Goal: Task Accomplishment & Management: Complete application form

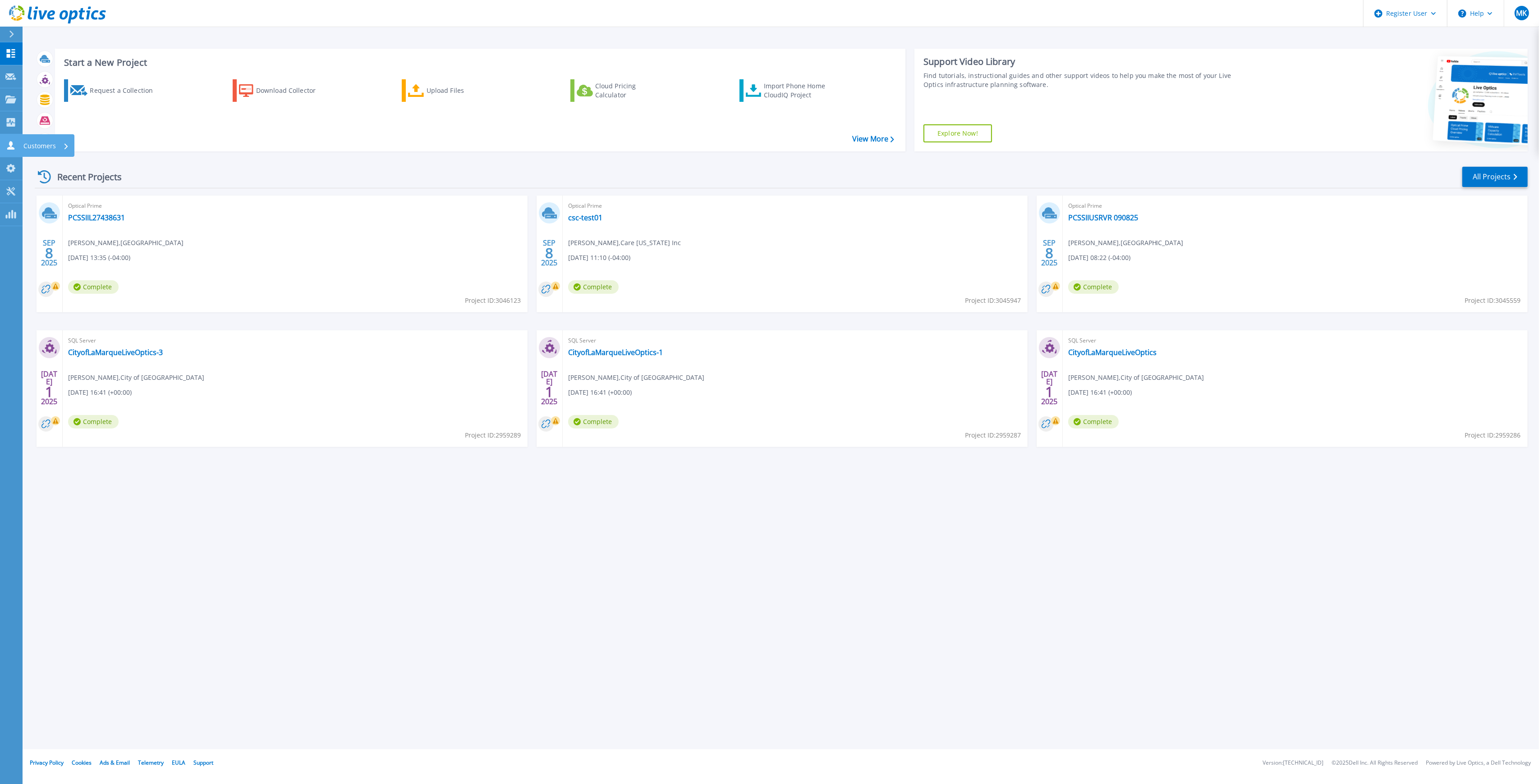
click at [11, 143] on icon at bounding box center [11, 146] width 7 height 9
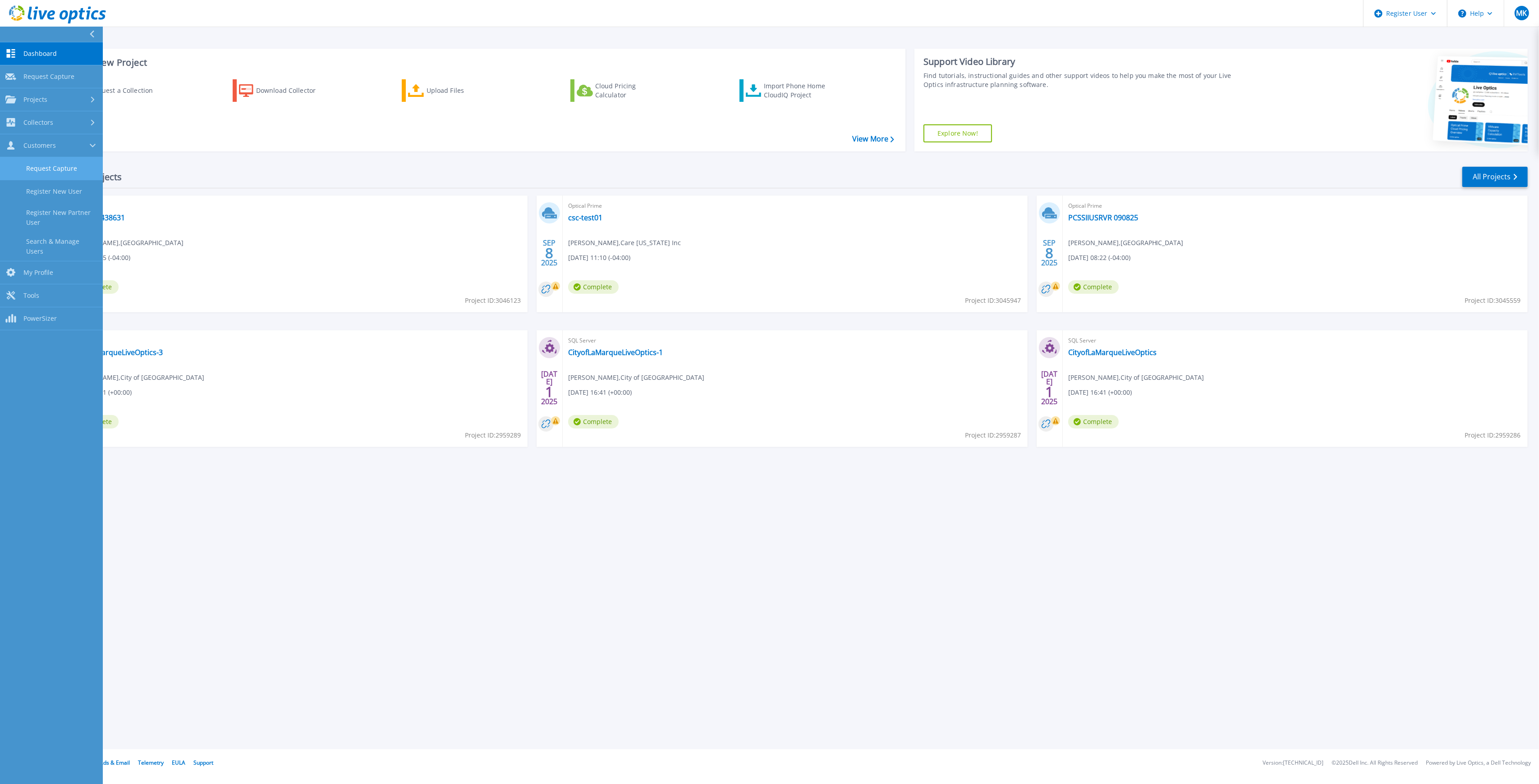
click at [59, 165] on link "Request Capture" at bounding box center [51, 168] width 103 height 23
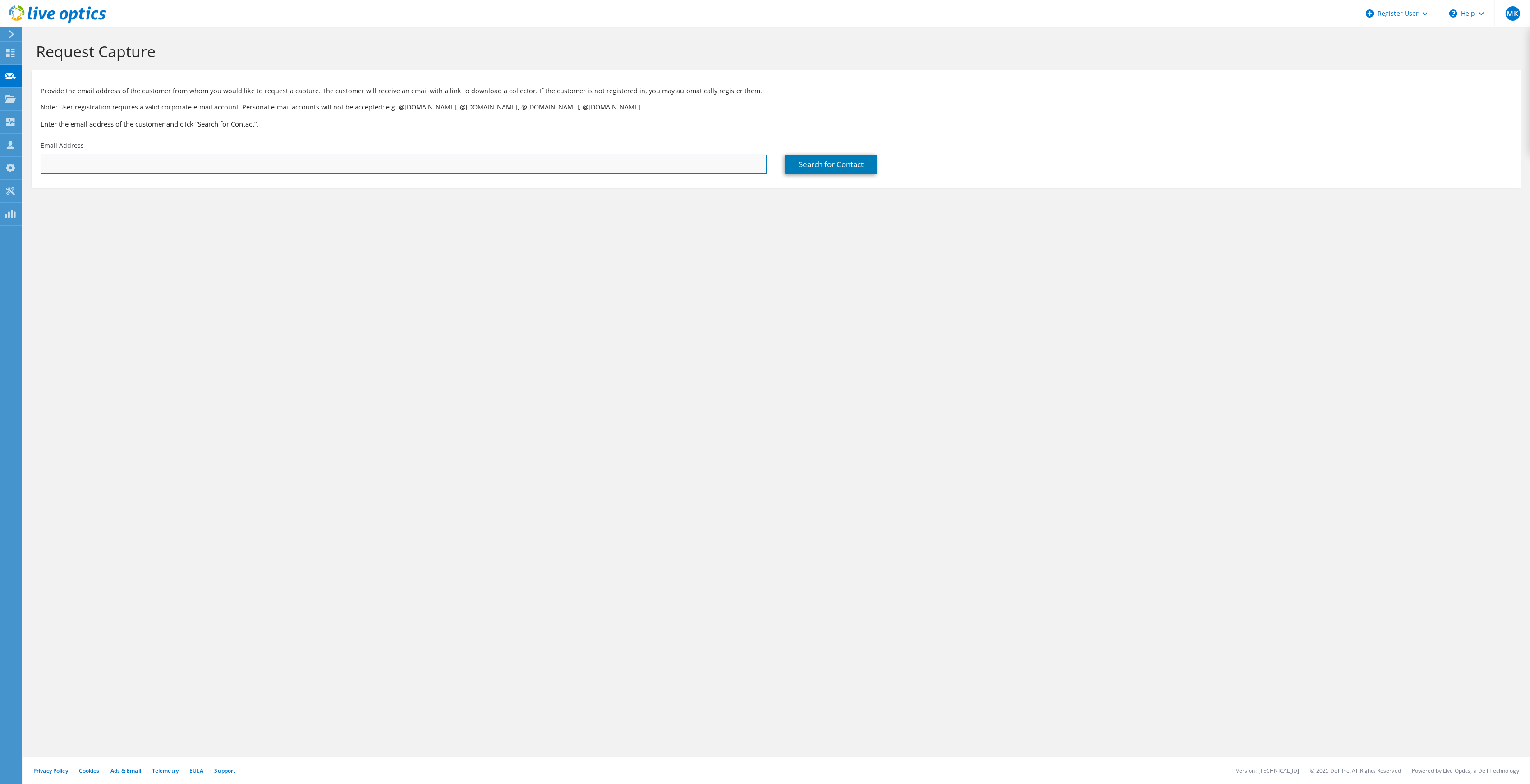
click at [199, 159] on input "text" at bounding box center [404, 164] width 727 height 20
paste input "2690201353"
click at [75, 165] on input "2690201353" at bounding box center [404, 164] width 727 height 20
type input "2690201353"
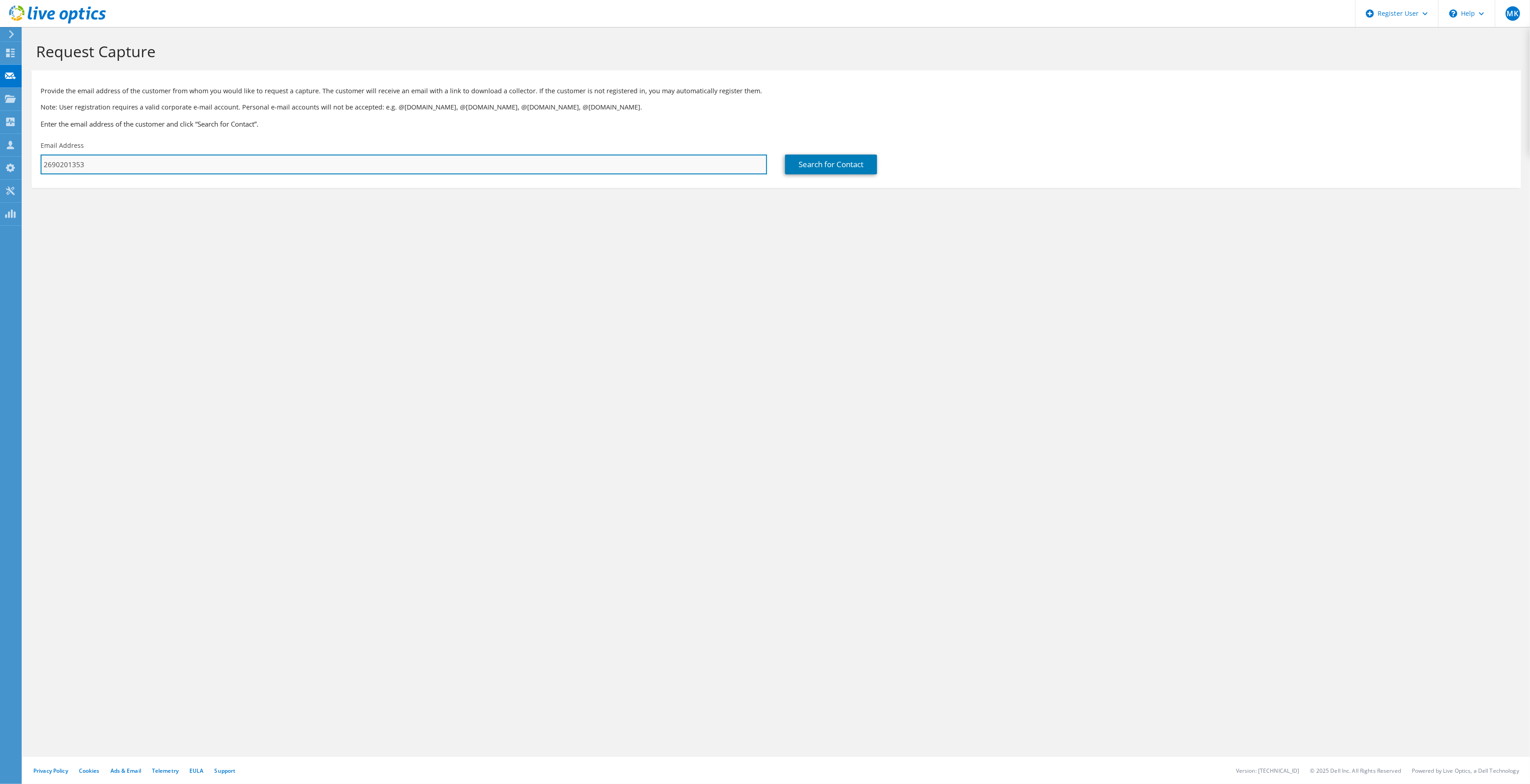
click at [103, 163] on input "2690201353" at bounding box center [404, 164] width 727 height 20
drag, startPoint x: 272, startPoint y: 157, endPoint x: 257, endPoint y: 161, distance: 15.5
click at [272, 157] on input "text" at bounding box center [404, 164] width 727 height 20
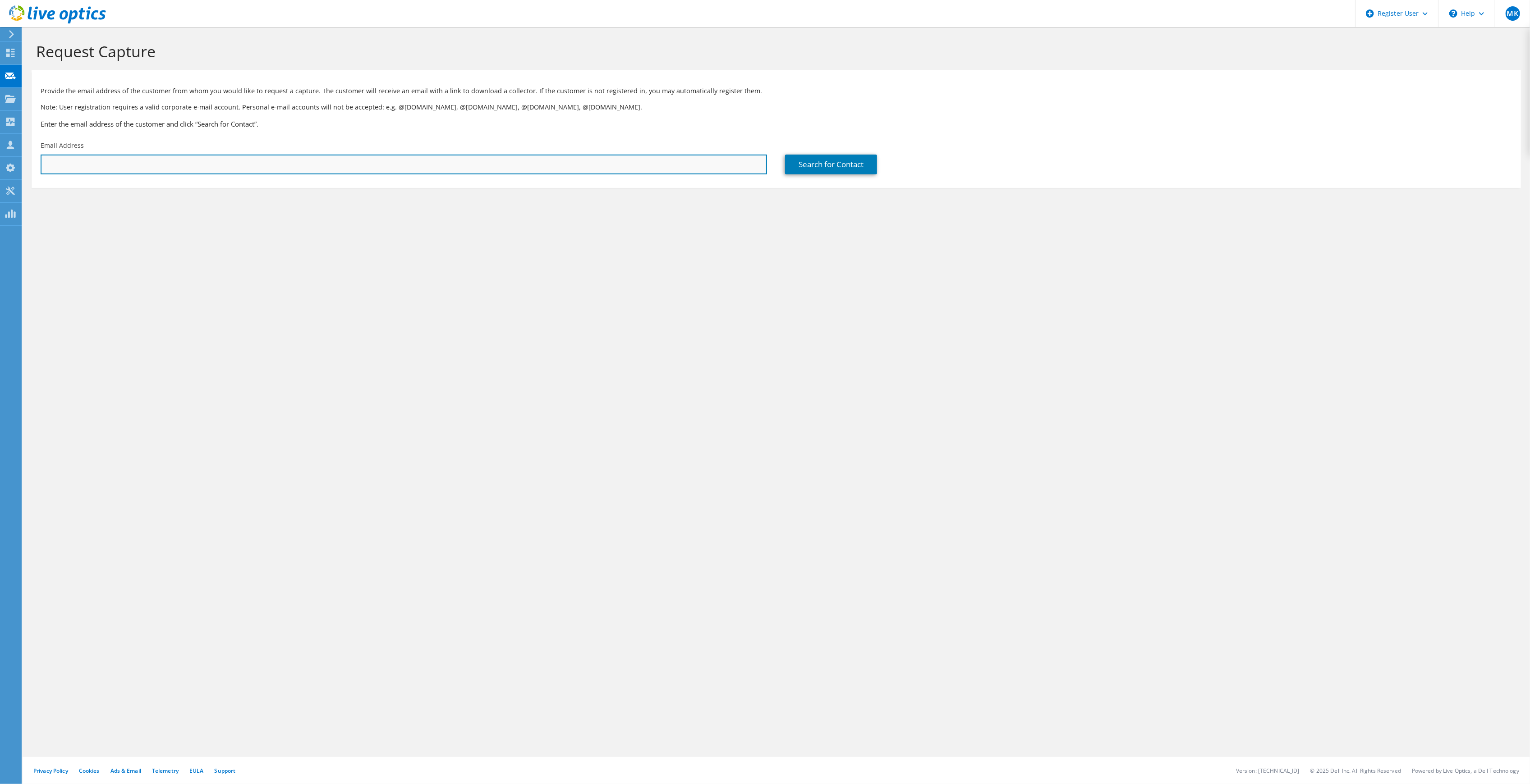
paste input "mpadron@mccsedu.org"
type input "mpadron@mccsedu.org"
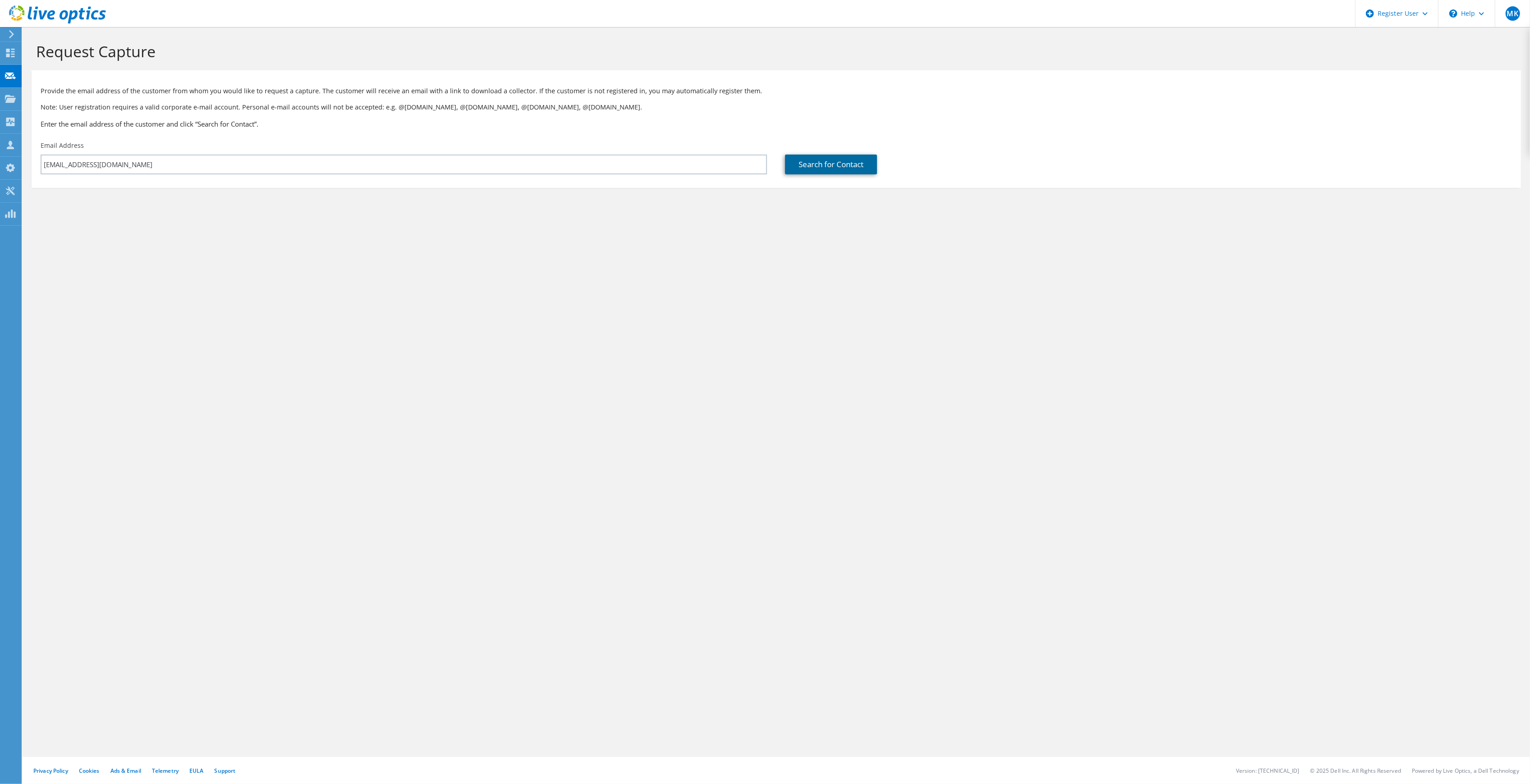
click at [806, 166] on link "Search for Contact" at bounding box center [831, 164] width 92 height 20
type input "MIAMI COMMUNITY CHARTER SCHOOL"
type input "MIAMI"
type input "CHARTER"
type input "[GEOGRAPHIC_DATA]"
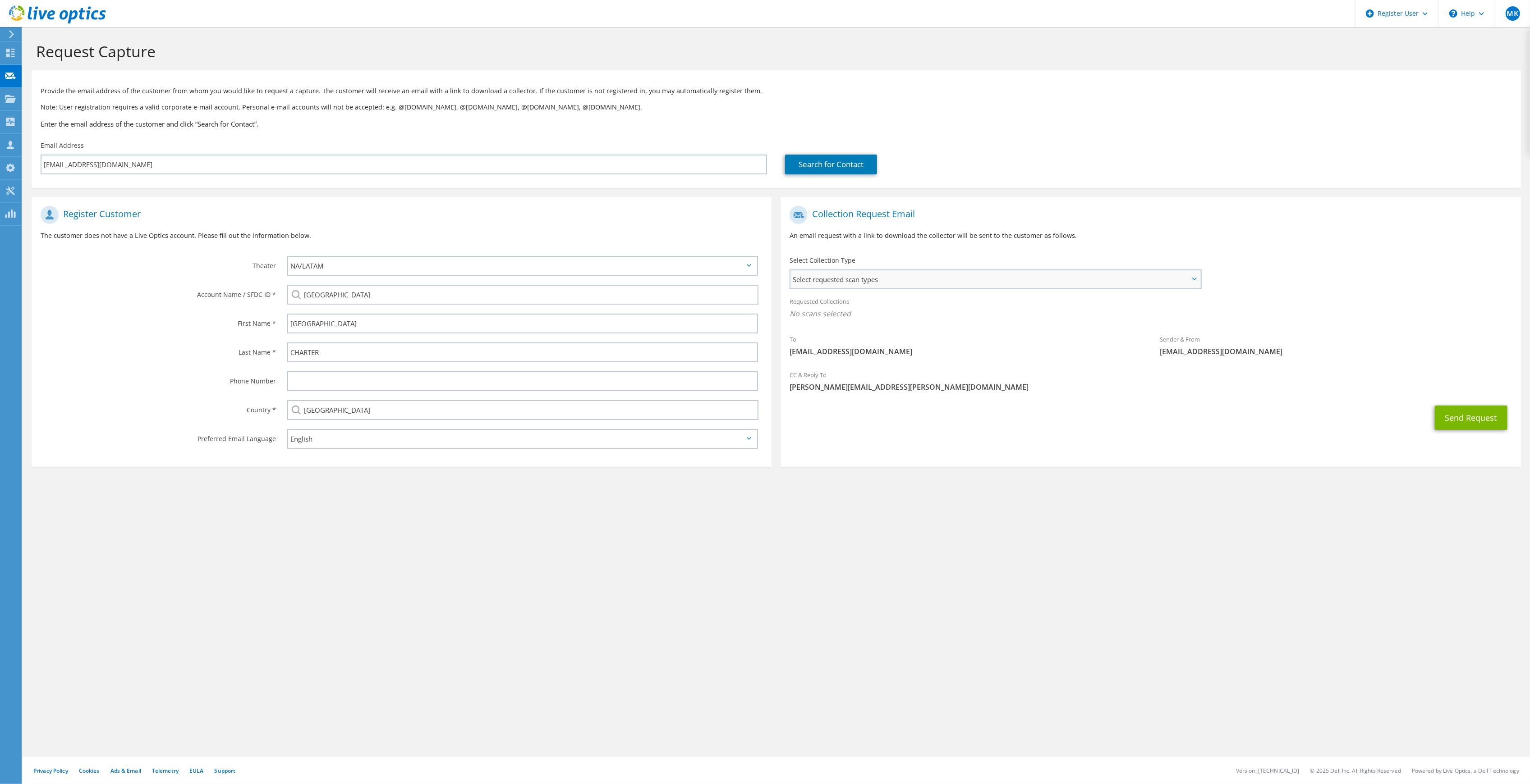
click at [839, 277] on span "Select requested scan types" at bounding box center [995, 279] width 409 height 18
click at [853, 302] on label "Optical Prime" at bounding box center [836, 307] width 54 height 11
click at [0, 0] on input "Optical Prime" at bounding box center [0, 0] width 0 height 0
click at [847, 260] on label "Select Collection Type" at bounding box center [822, 261] width 66 height 9
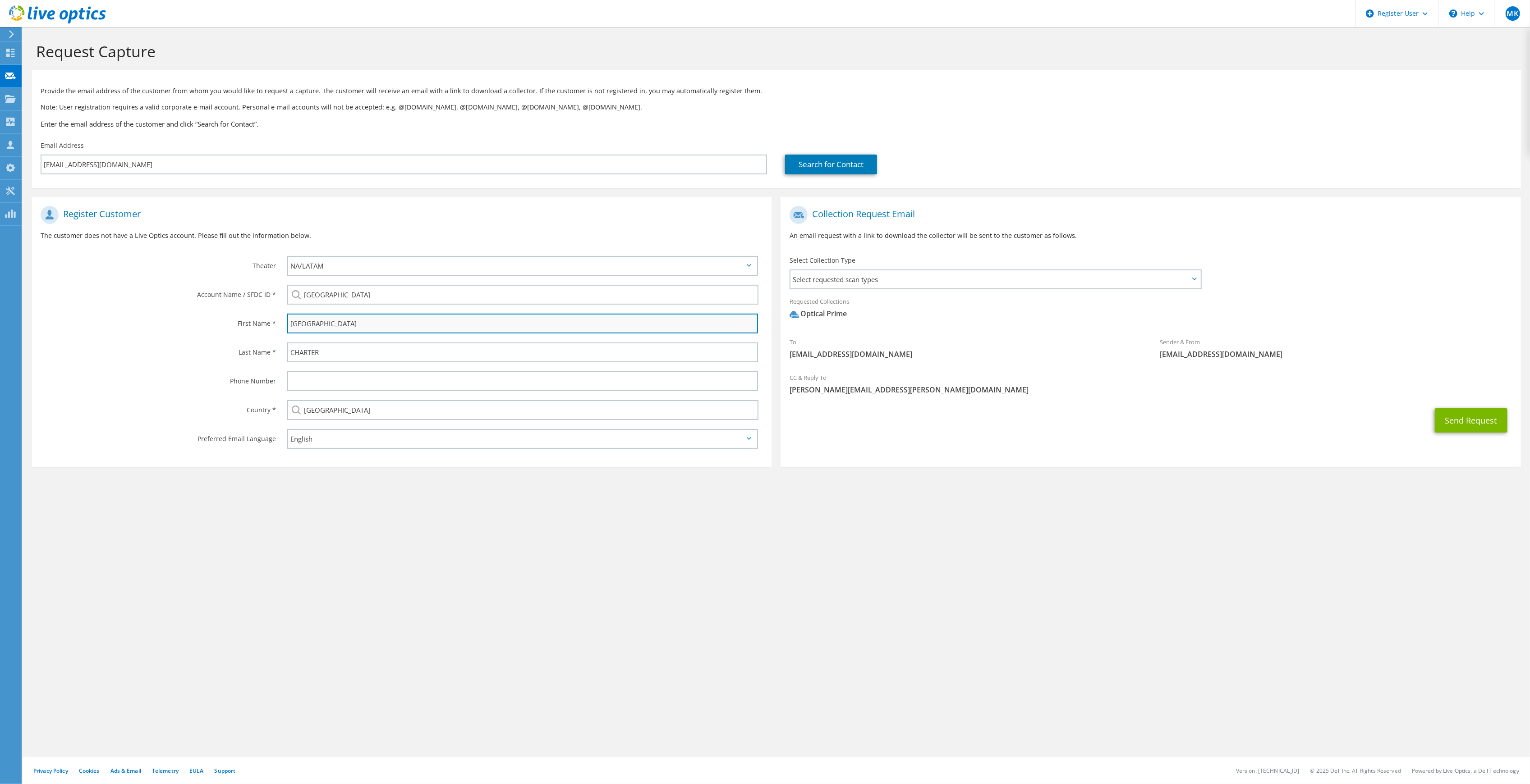
click at [316, 324] on input "MIAMI" at bounding box center [522, 324] width 471 height 20
type input "Marcos"
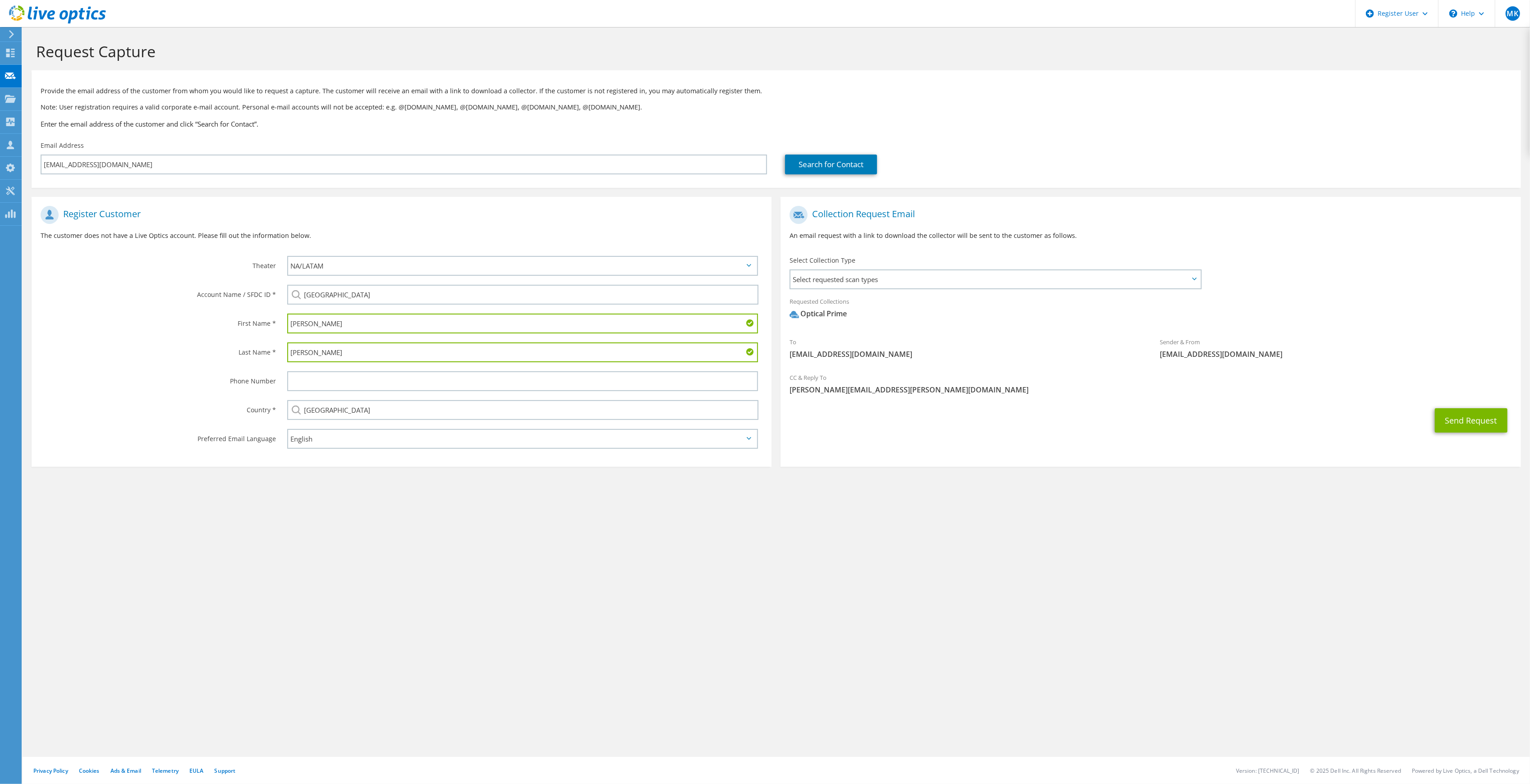
type input "Padron"
click at [303, 538] on div "Request Capture Provide the email address of the customer from whom you would l…" at bounding box center [776, 406] width 1508 height 757
click at [367, 269] on select "APJ EMEA NA/LATAM" at bounding box center [522, 266] width 471 height 20
click at [1455, 415] on button "Send Request" at bounding box center [1471, 420] width 73 height 24
